Goal: Check status: Check status

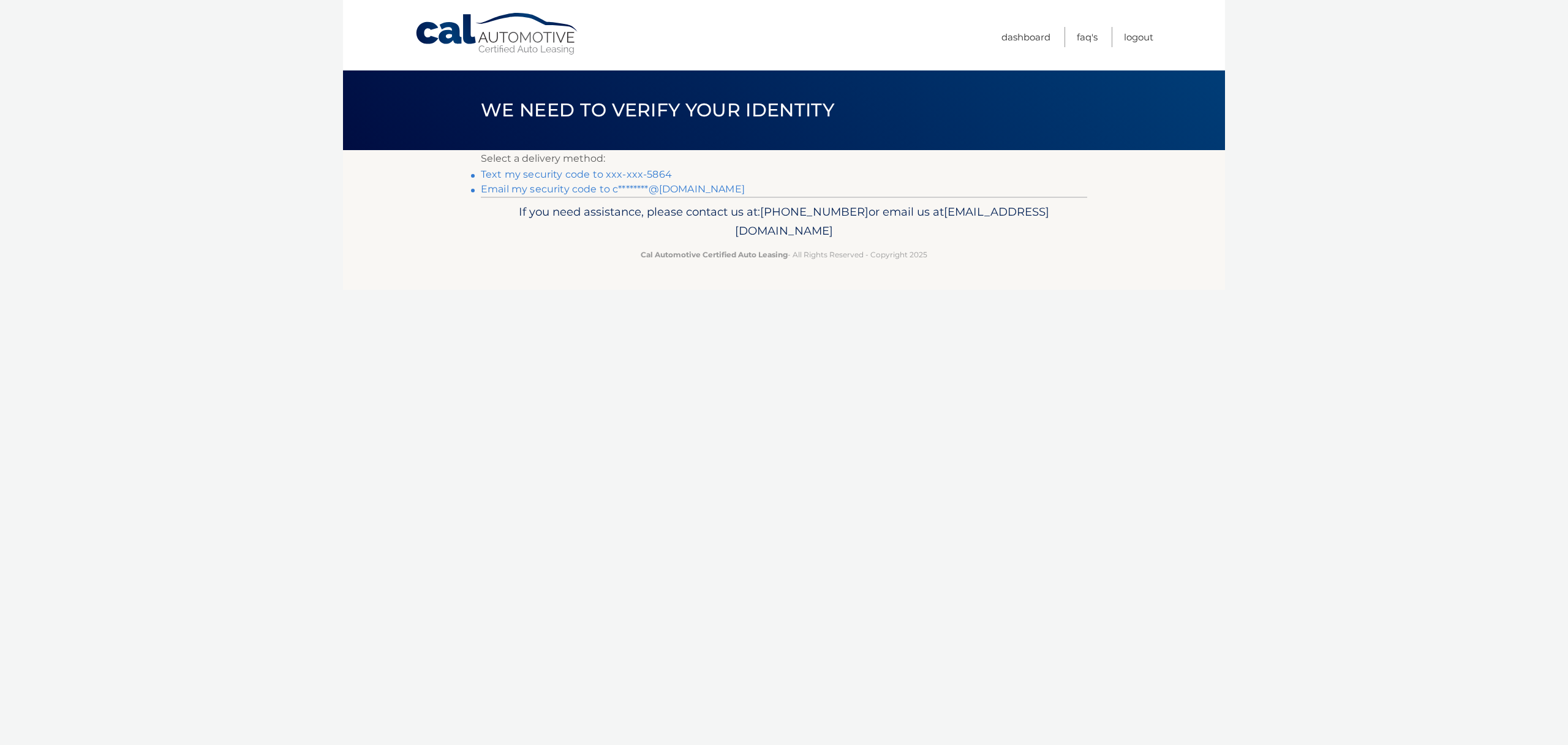
click at [583, 174] on link "Text my security code to xxx-xxx-5864" at bounding box center [576, 174] width 191 height 12
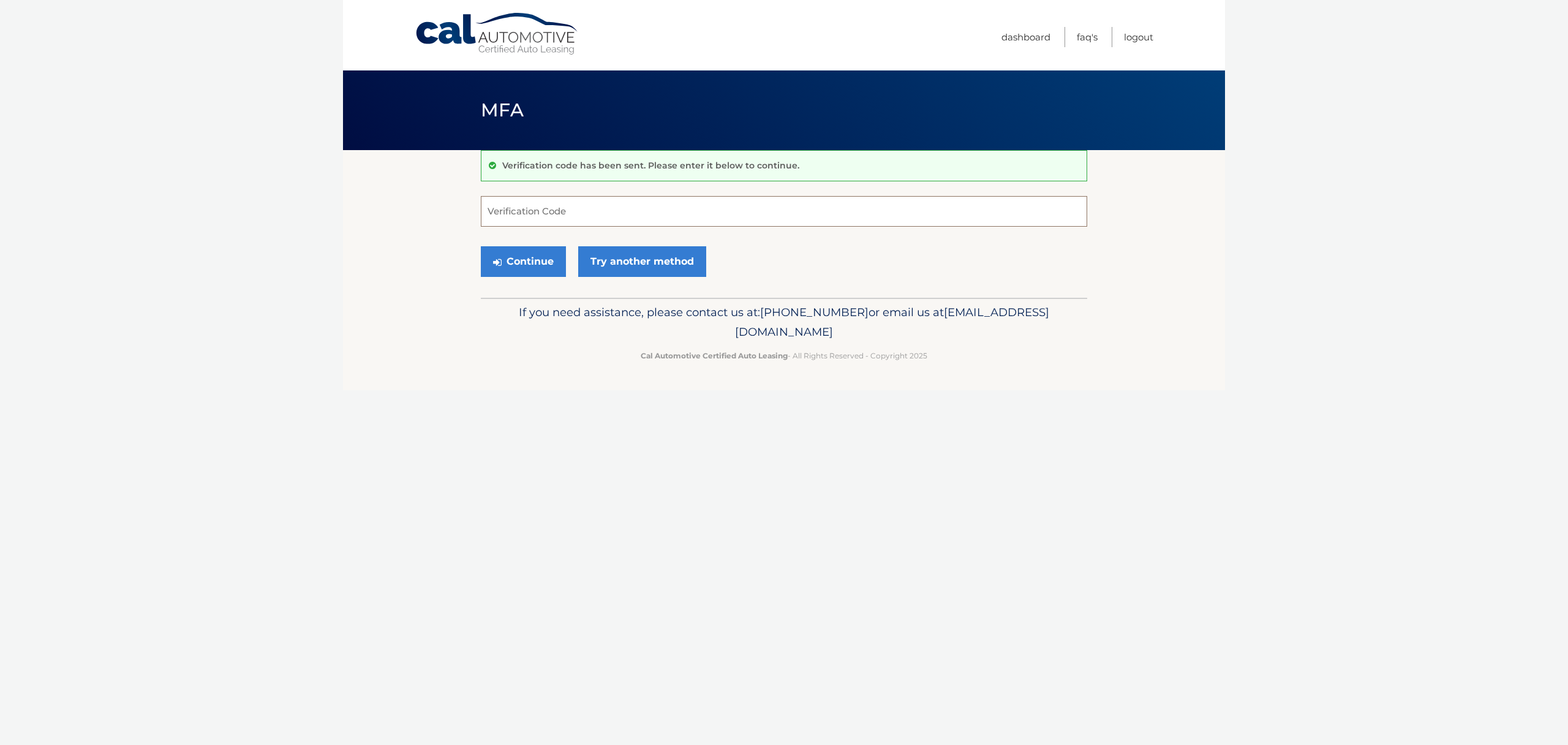
click at [663, 214] on input "Verification Code" at bounding box center [784, 211] width 607 height 31
type input "586715"
click at [481, 246] on button "Continue" at bounding box center [523, 261] width 85 height 31
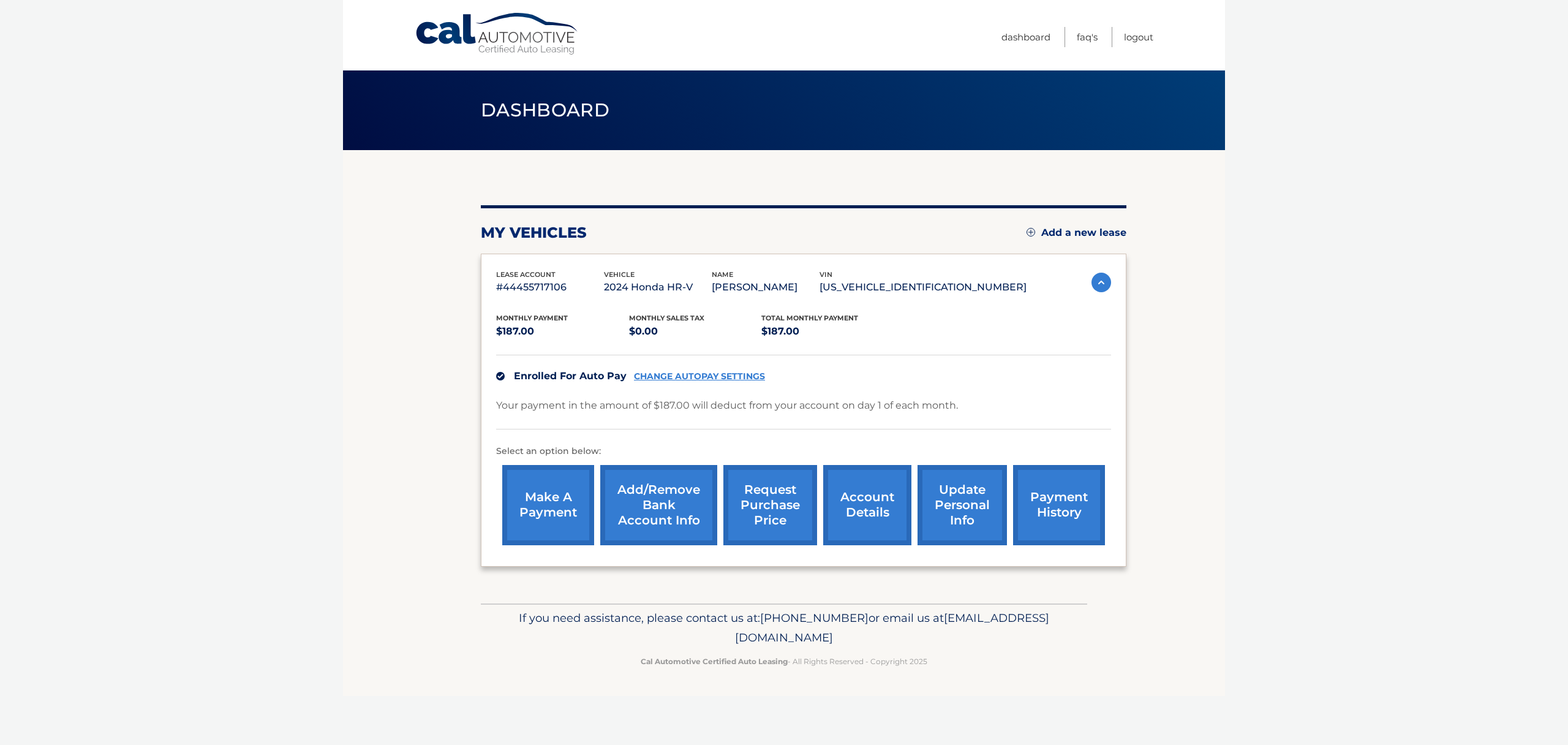
click at [648, 282] on p "2024 Honda HR-V" at bounding box center [658, 288] width 108 height 17
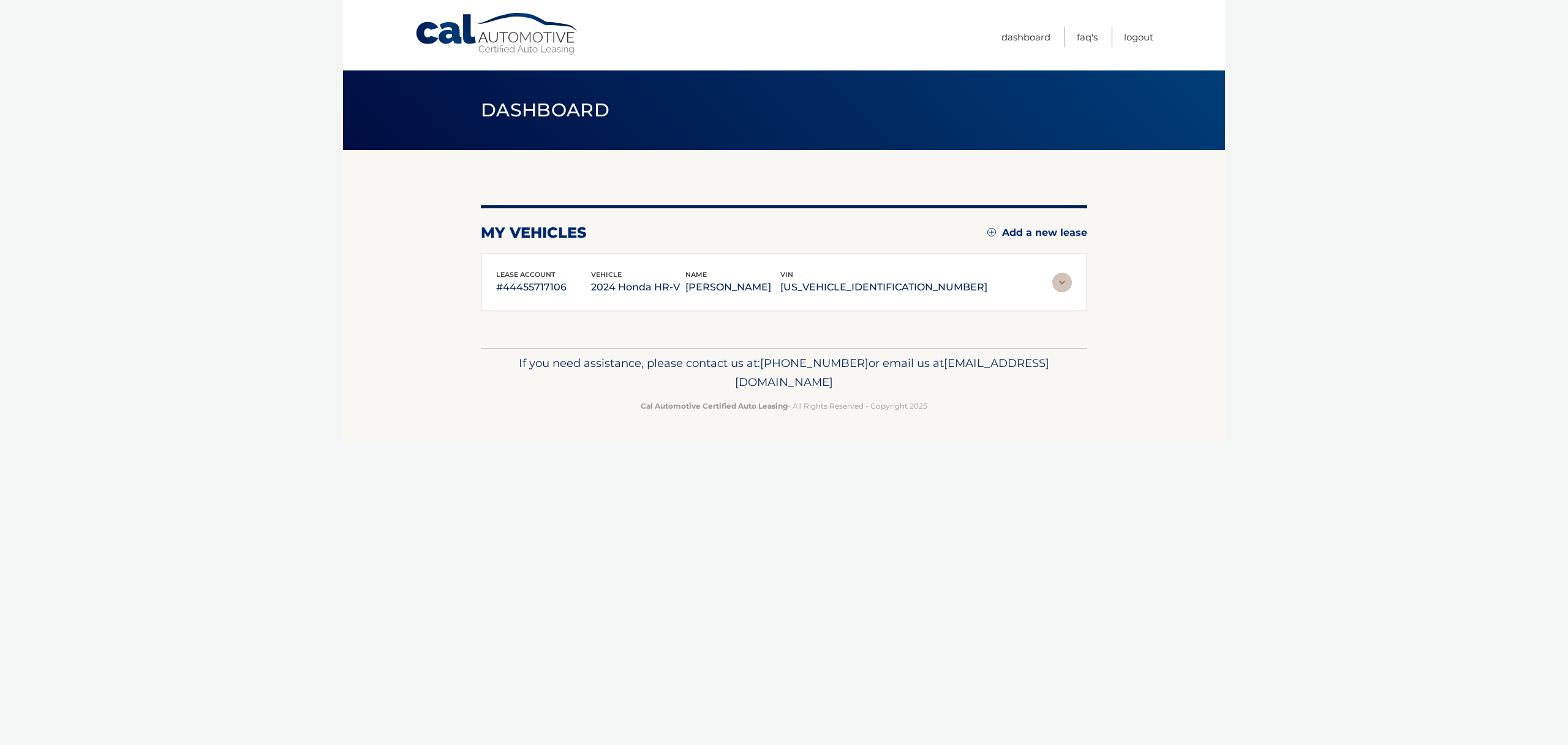
click at [629, 280] on p "2024 Honda HR-V" at bounding box center [638, 288] width 95 height 17
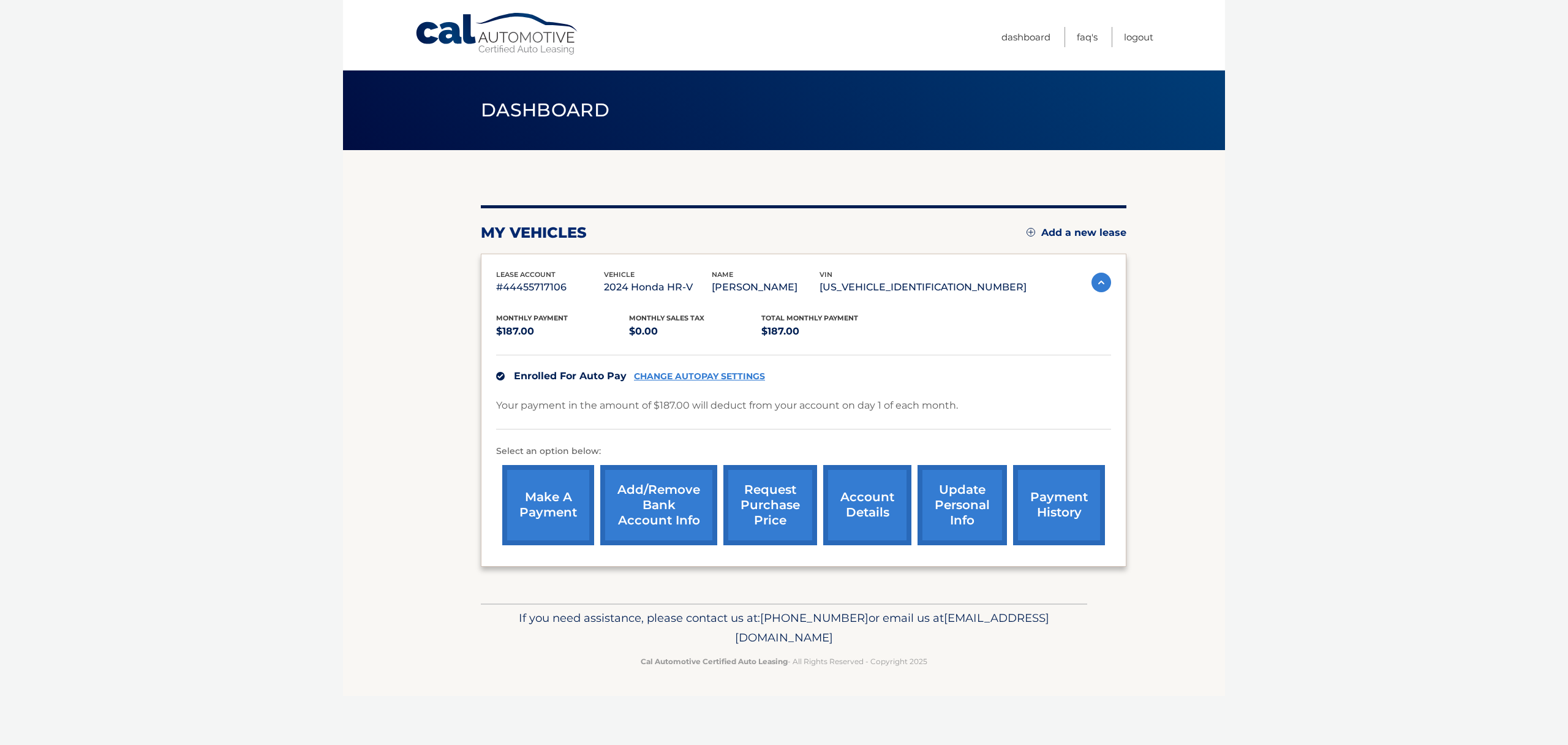
click at [872, 503] on link "account details" at bounding box center [867, 505] width 88 height 80
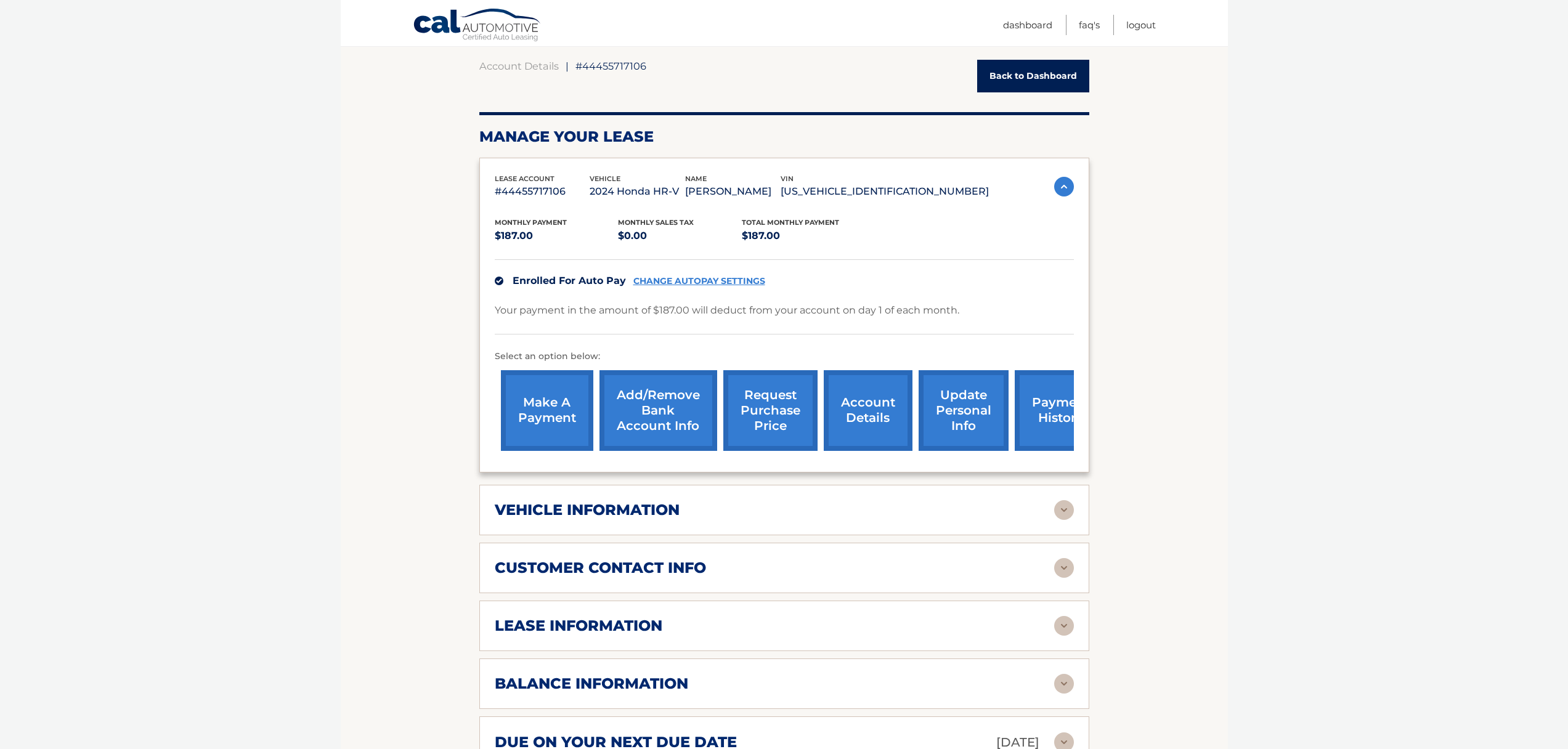
scroll to position [118, 0]
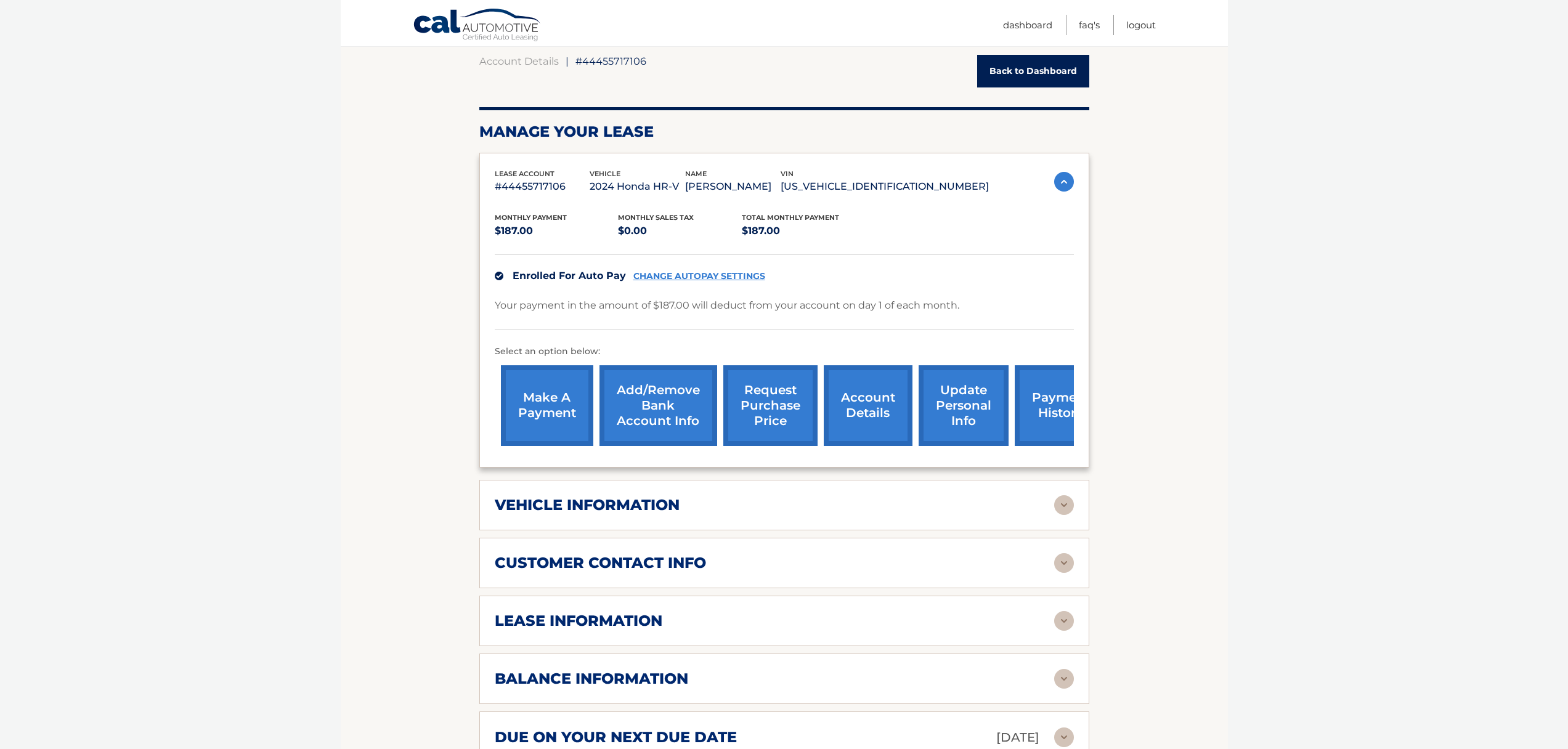
click at [715, 494] on div "vehicle information vehicle Year 2024 vehicle make Honda vehicle model HR-V veh…" at bounding box center [784, 505] width 610 height 51
click at [667, 503] on h2 "vehicle information" at bounding box center [587, 505] width 185 height 19
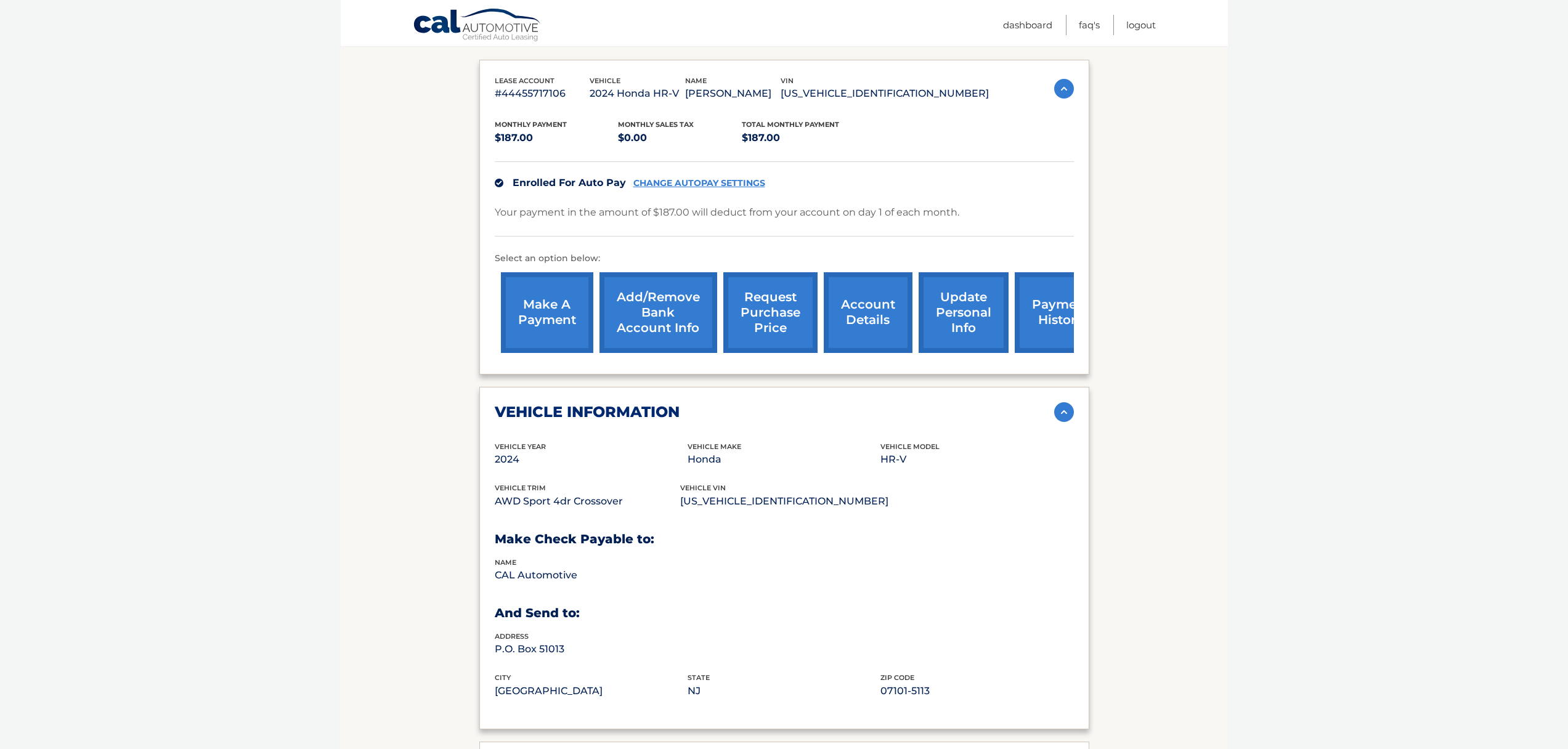
scroll to position [232, 0]
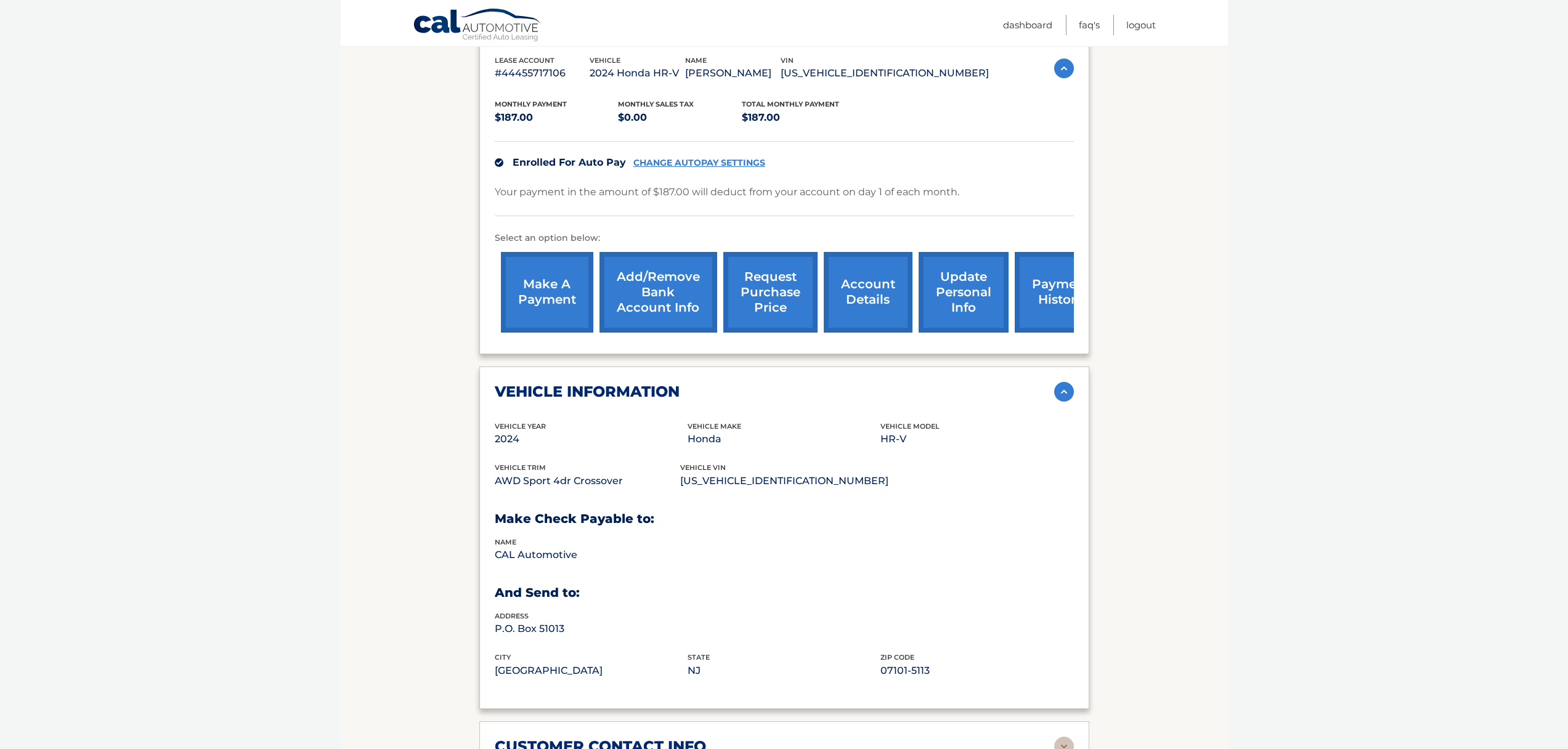
click at [792, 487] on p "3CZRZ2H5XRM782630" at bounding box center [784, 481] width 208 height 18
drag, startPoint x: 799, startPoint y: 483, endPoint x: 683, endPoint y: 483, distance: 116.0
click at [682, 483] on div "vehicle trim AWD Sport 4dr Crossover vehicle vin 3CZRZ2H5XRM782630" at bounding box center [784, 483] width 579 height 42
click at [813, 445] on p "Honda" at bounding box center [784, 440] width 193 height 18
drag, startPoint x: 796, startPoint y: 483, endPoint x: 687, endPoint y: 481, distance: 109.0
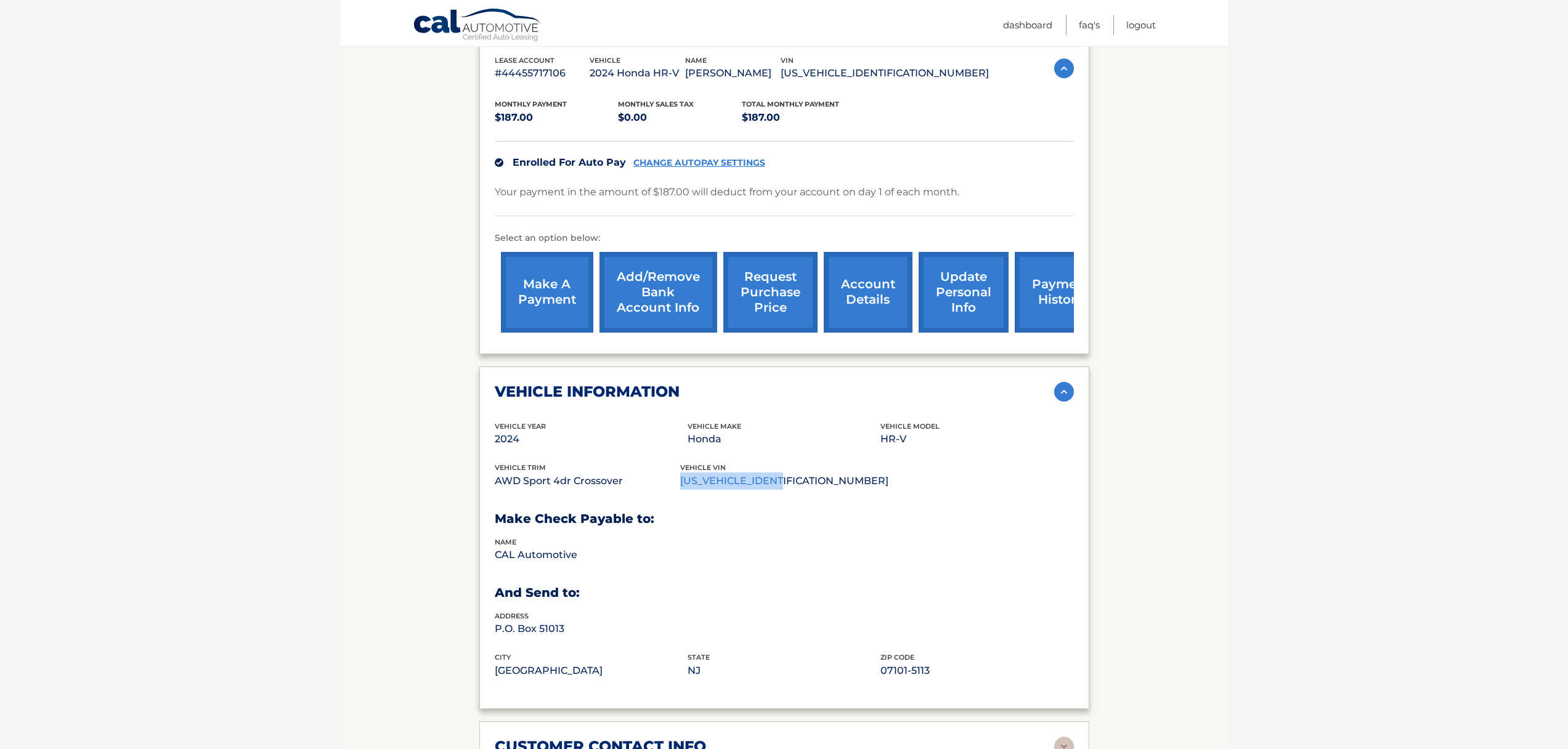
click at [687, 481] on p "3CZRZ2H5XRM782630" at bounding box center [784, 481] width 208 height 18
copy p "3CZRZ2H5XRM782630"
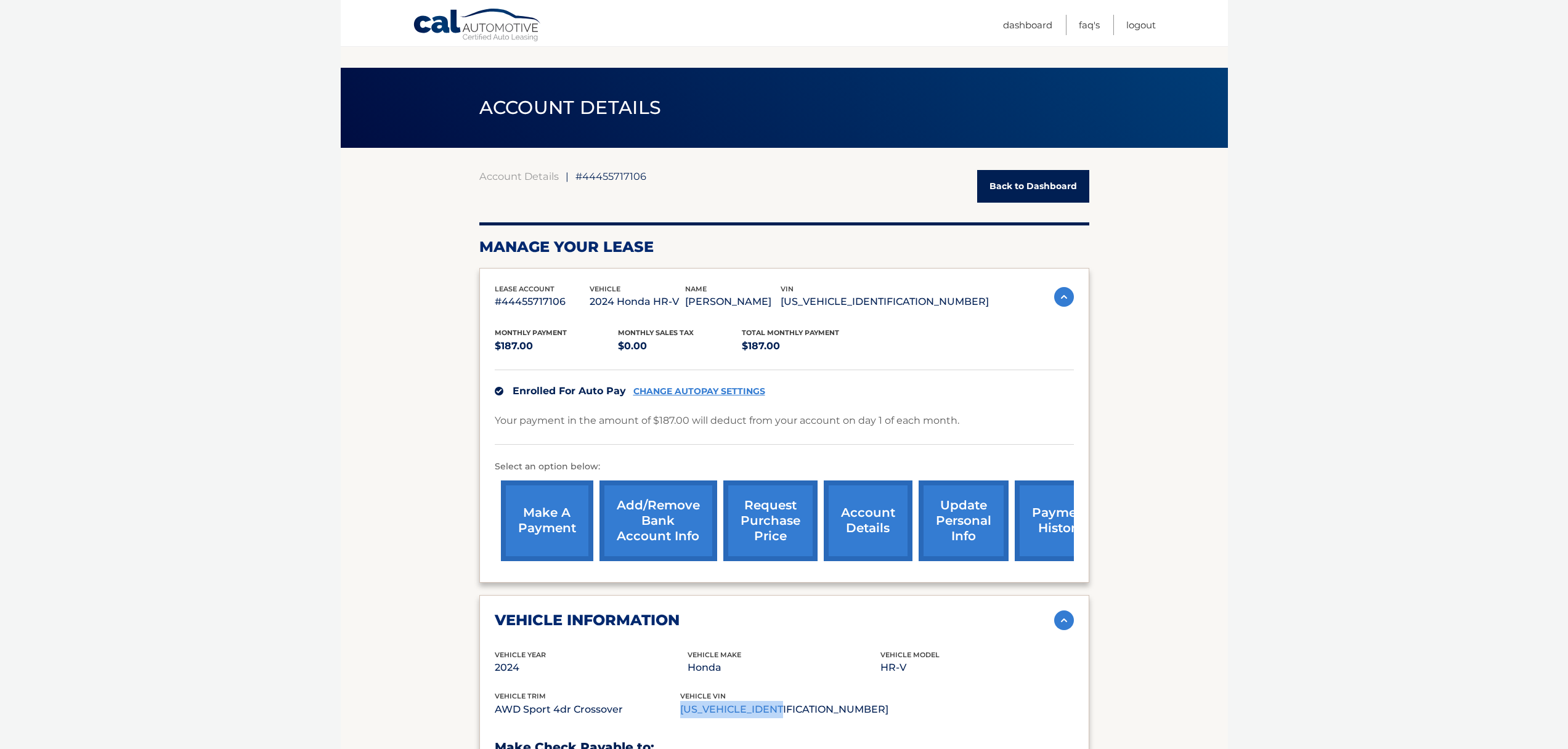
scroll to position [0, 0]
